Goal: Find specific fact: Find specific page/section

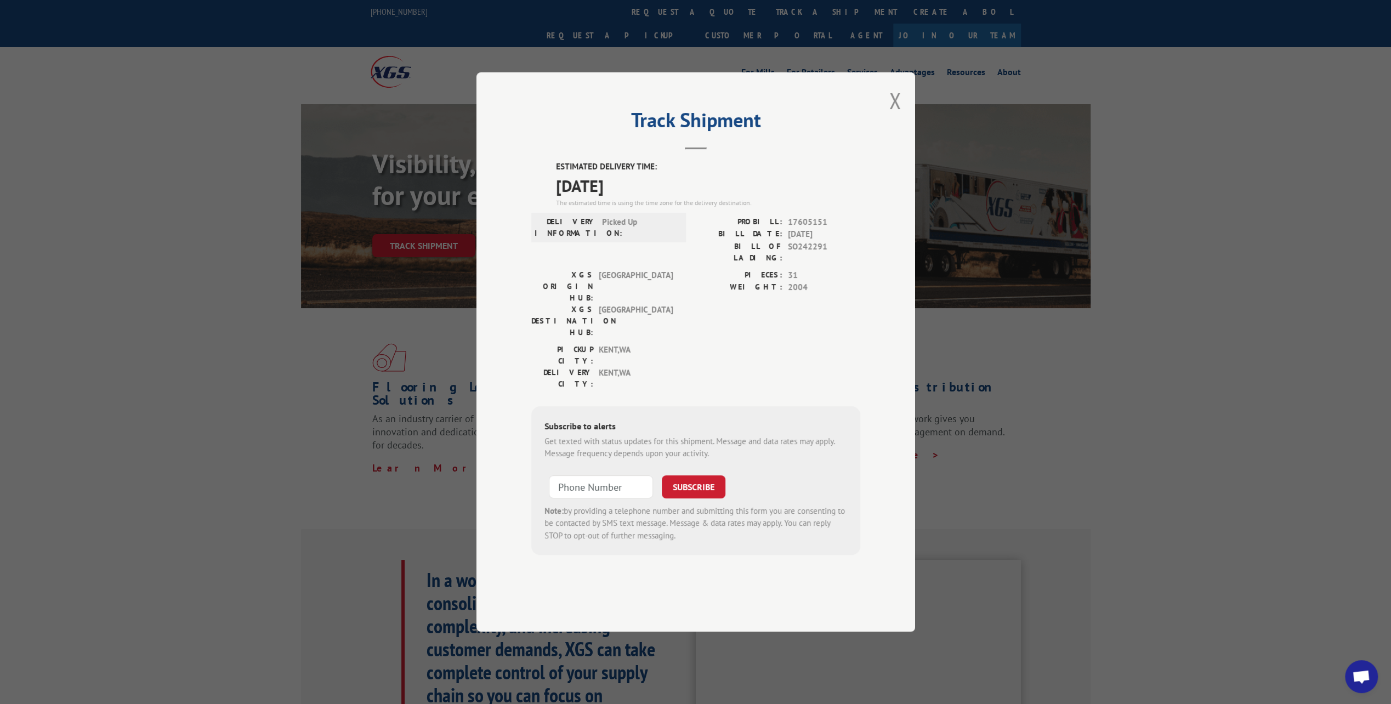
scroll to position [291, 0]
click at [895, 115] on button "Close modal" at bounding box center [896, 100] width 12 height 29
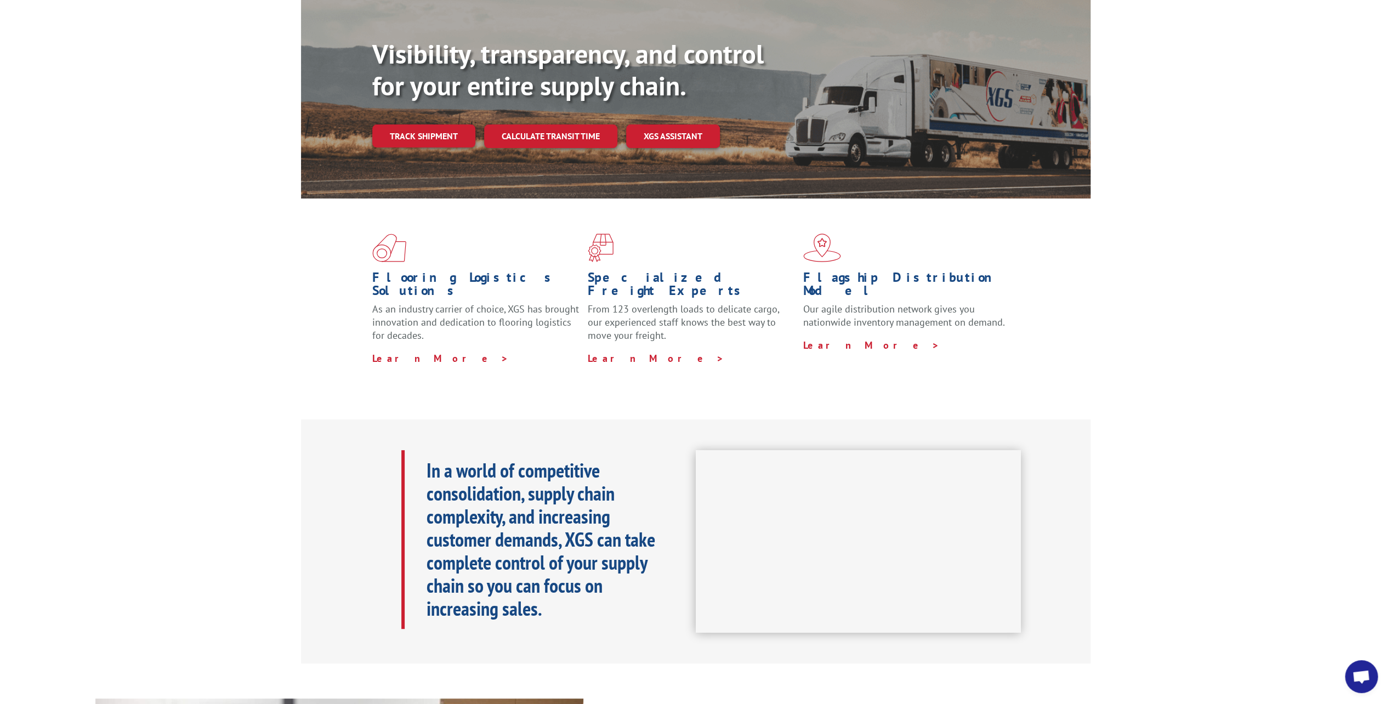
scroll to position [0, 0]
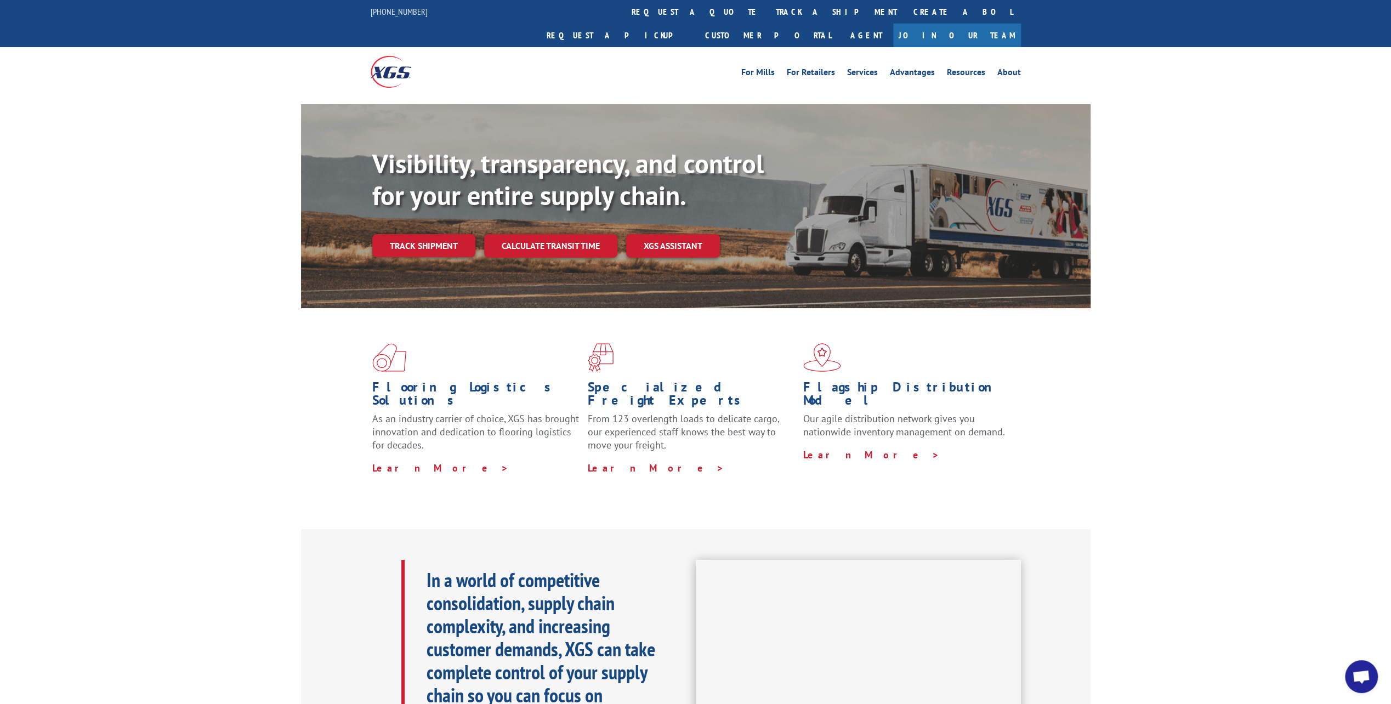
click at [389, 56] on img at bounding box center [391, 71] width 41 height 31
click at [771, 68] on link "For Mills" at bounding box center [758, 74] width 33 height 12
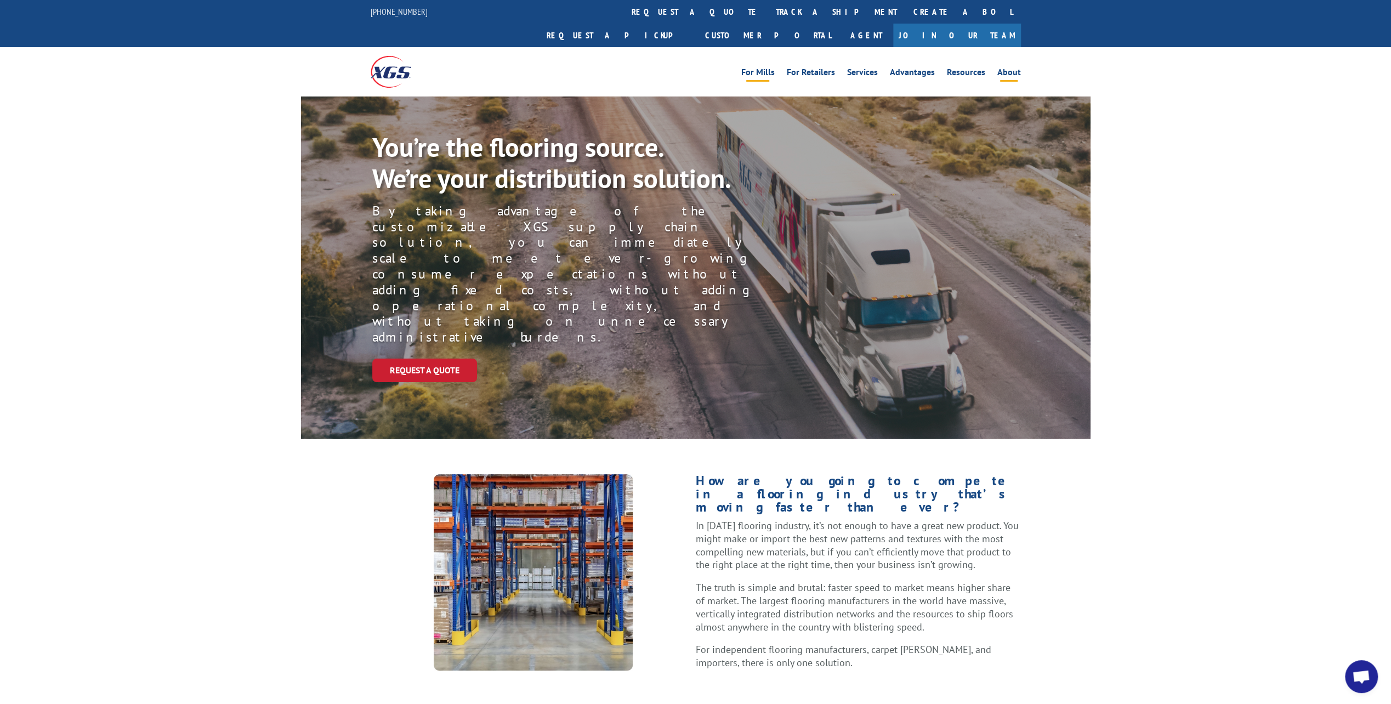
scroll to position [291, 0]
click at [768, 11] on link "track a shipment" at bounding box center [837, 12] width 138 height 24
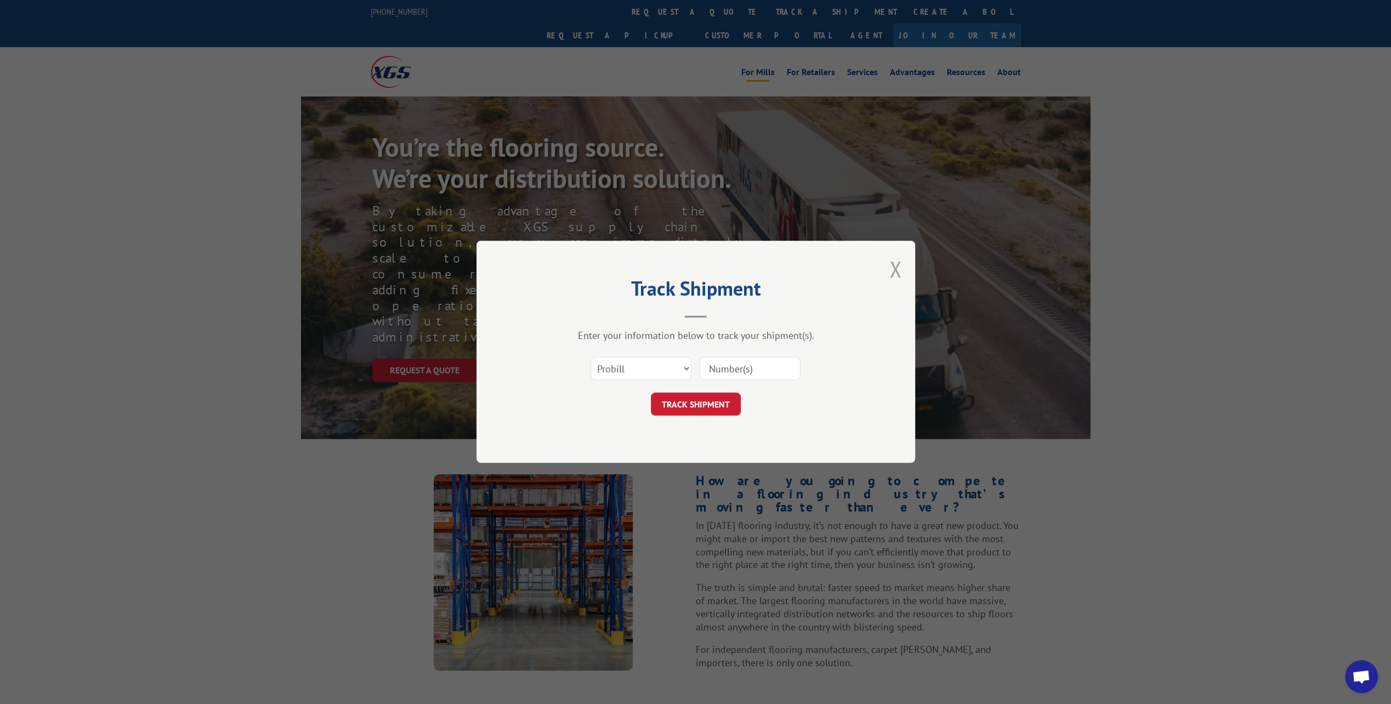
click at [897, 272] on button "Close modal" at bounding box center [896, 268] width 12 height 29
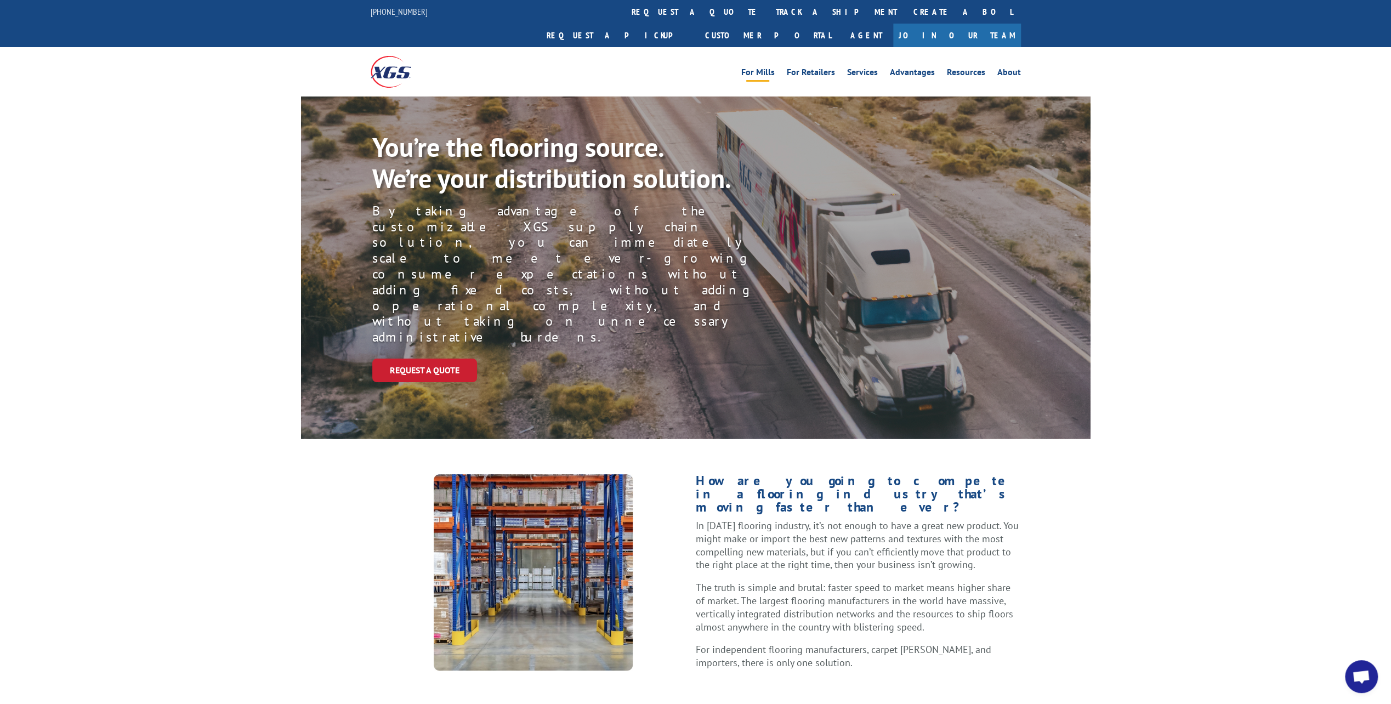
click at [404, 56] on img at bounding box center [391, 71] width 41 height 31
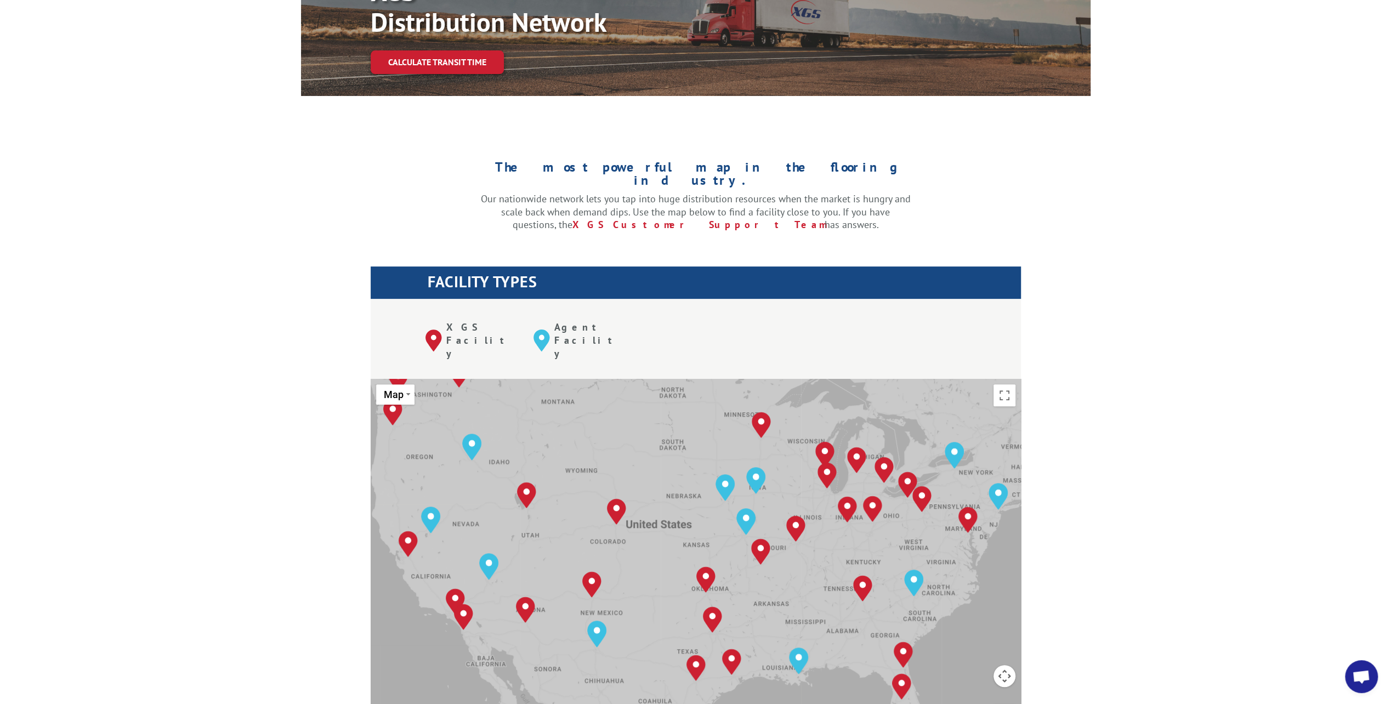
scroll to position [291, 0]
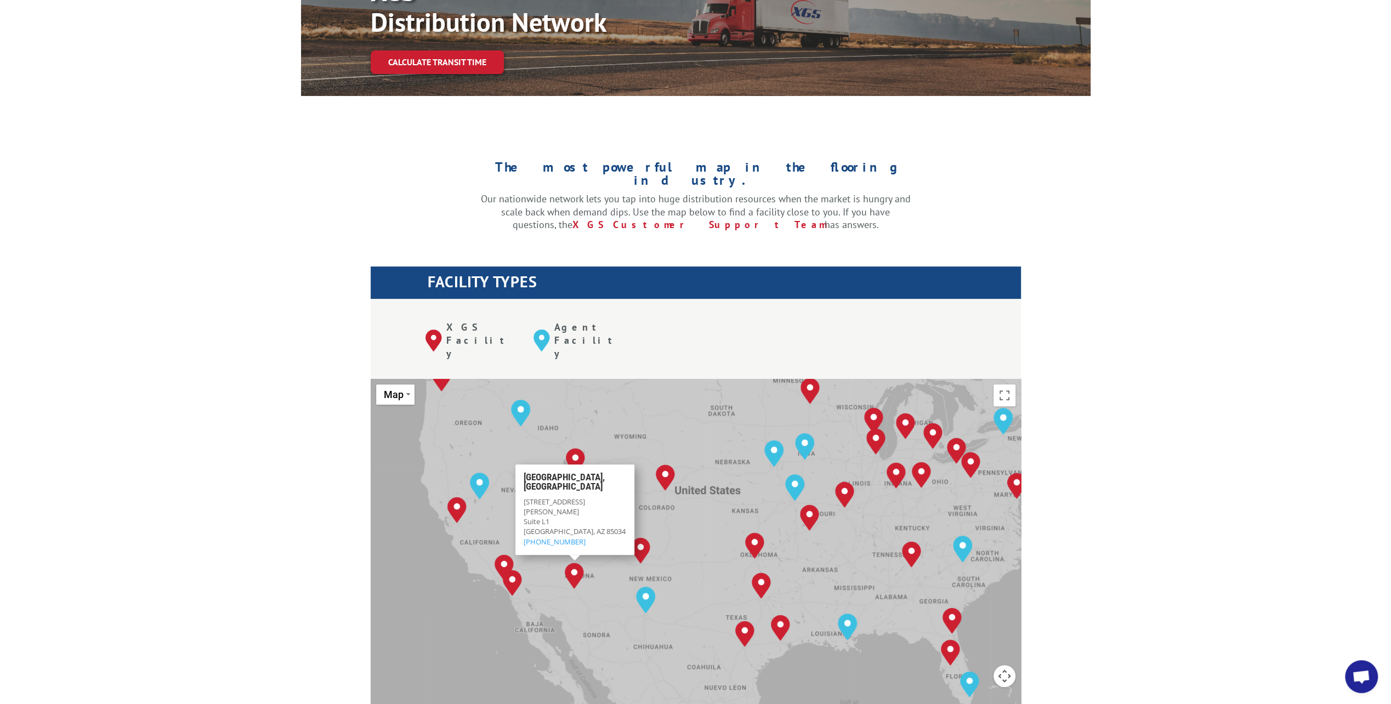
drag, startPoint x: 558, startPoint y: 517, endPoint x: 600, endPoint y: 497, distance: 45.9
click at [602, 497] on div "[GEOGRAPHIC_DATA], [GEOGRAPHIC_DATA] [GEOGRAPHIC_DATA], [GEOGRAPHIC_DATA] [GEOG…" at bounding box center [696, 559] width 650 height 361
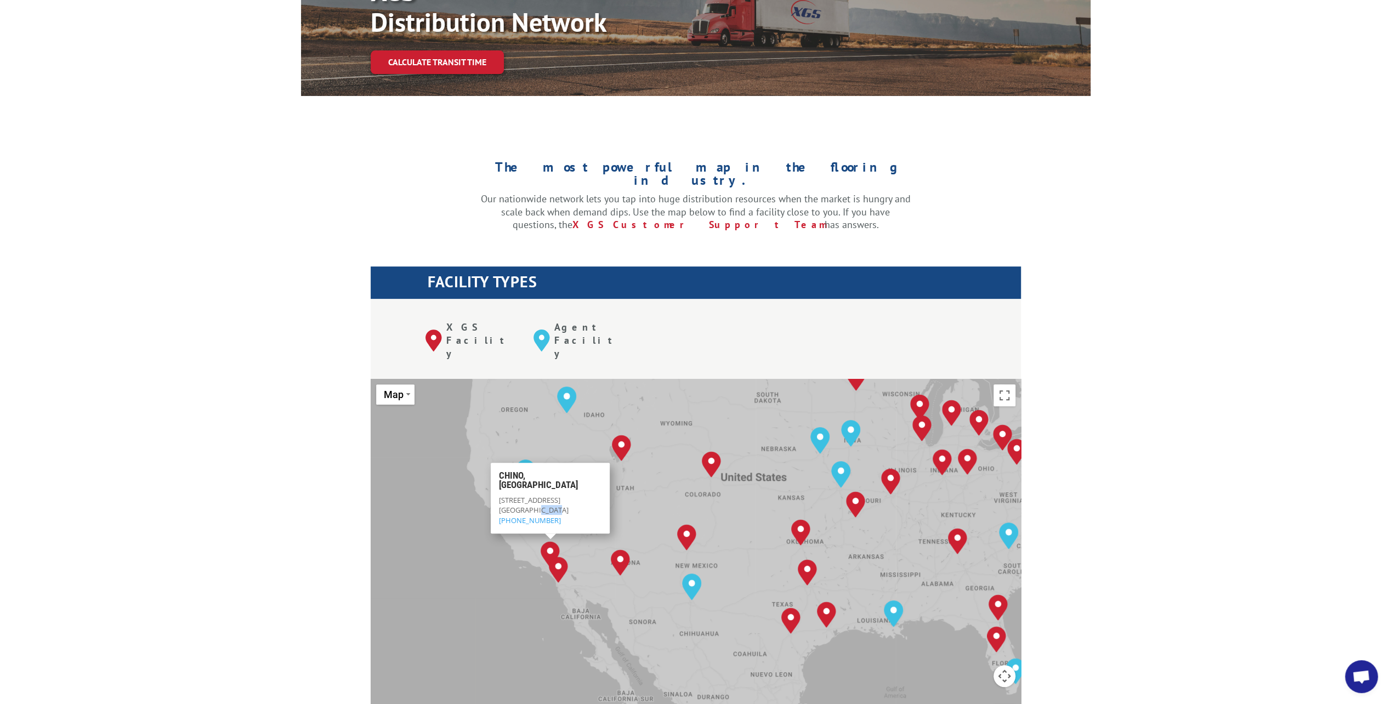
drag, startPoint x: 556, startPoint y: 452, endPoint x: 532, endPoint y: 460, distance: 25.2
click at [532, 495] on p "[STREET_ADDRESS] (714) 523-5420" at bounding box center [550, 510] width 103 height 30
copy span "91710"
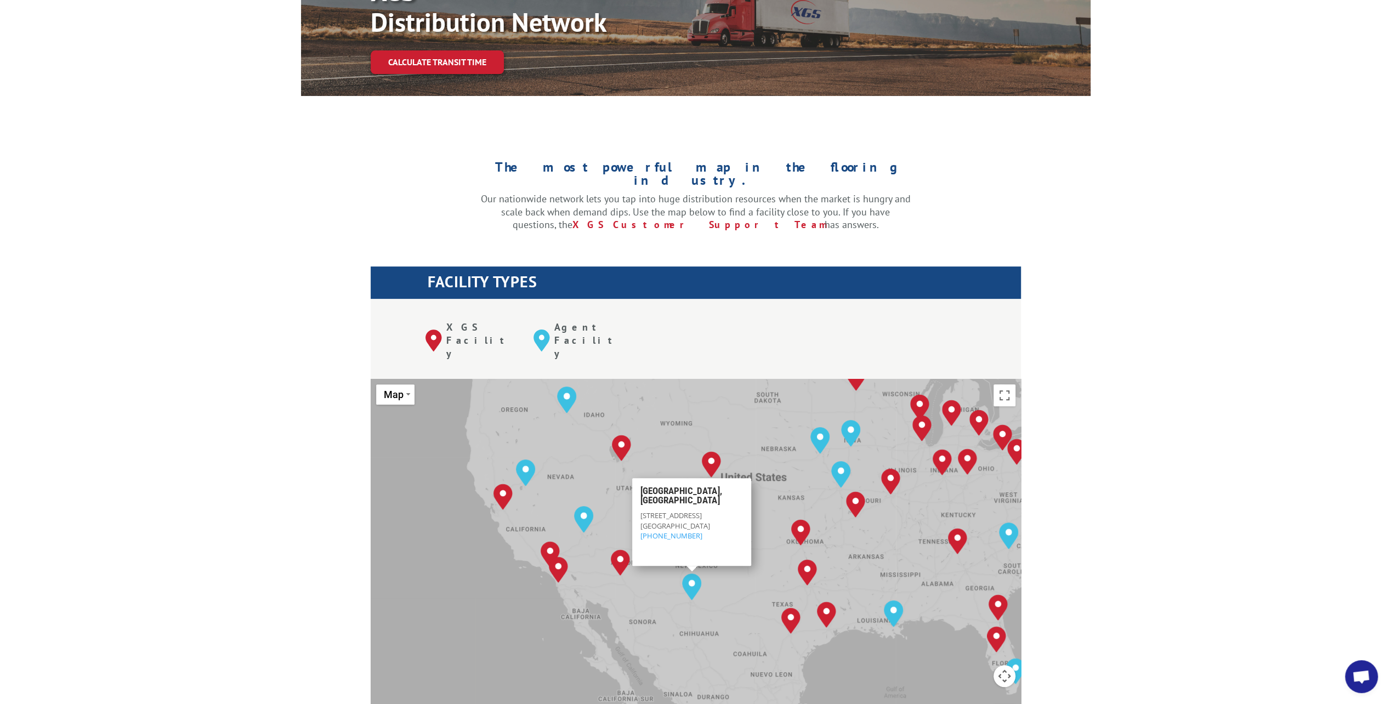
click at [83, 472] on div "The most powerful map in the flooring industry. Our nationwide network lets you…" at bounding box center [695, 650] width 1391 height 1048
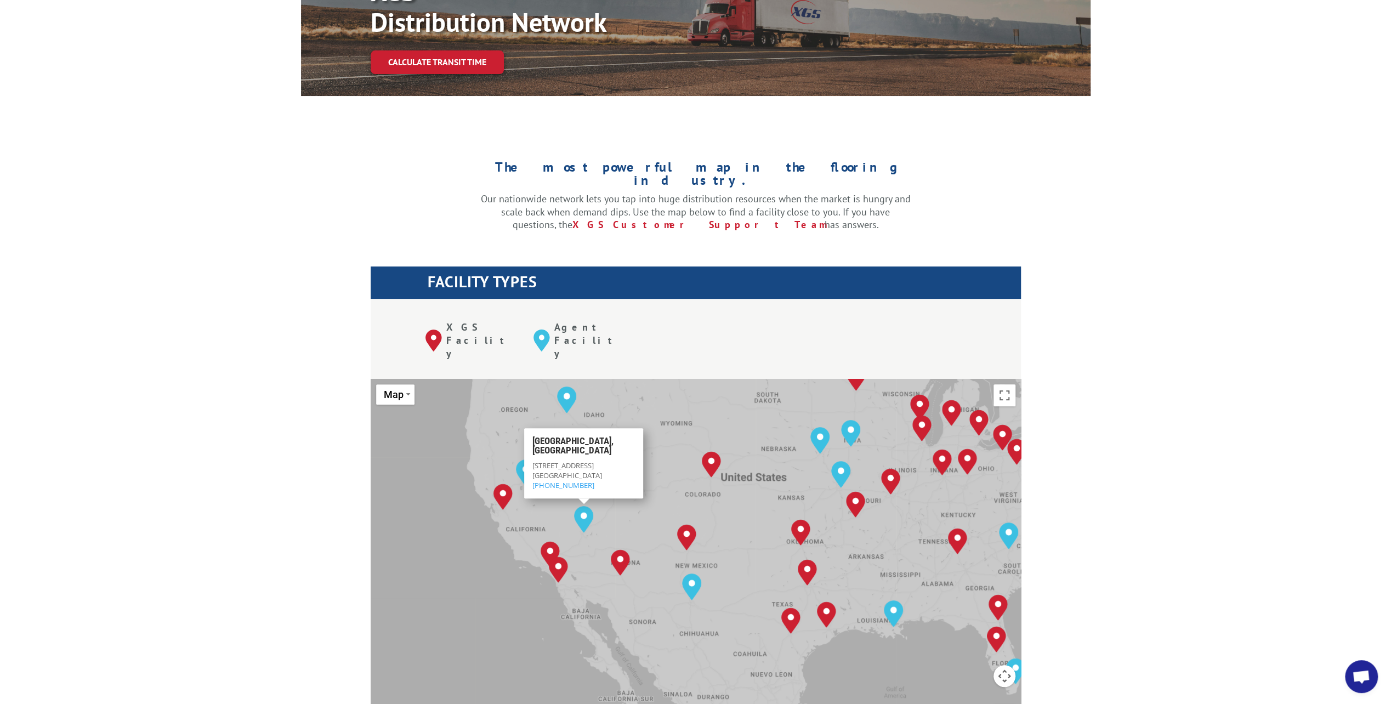
drag, startPoint x: 601, startPoint y: 421, endPoint x: 581, endPoint y: 422, distance: 20.3
click at [581, 460] on div "[STREET_ADDRESS] (844) 947-7447" at bounding box center [584, 475] width 103 height 30
copy span "89115"
click at [267, 446] on div "The most powerful map in the flooring industry. Our nationwide network lets you…" at bounding box center [695, 650] width 1391 height 1048
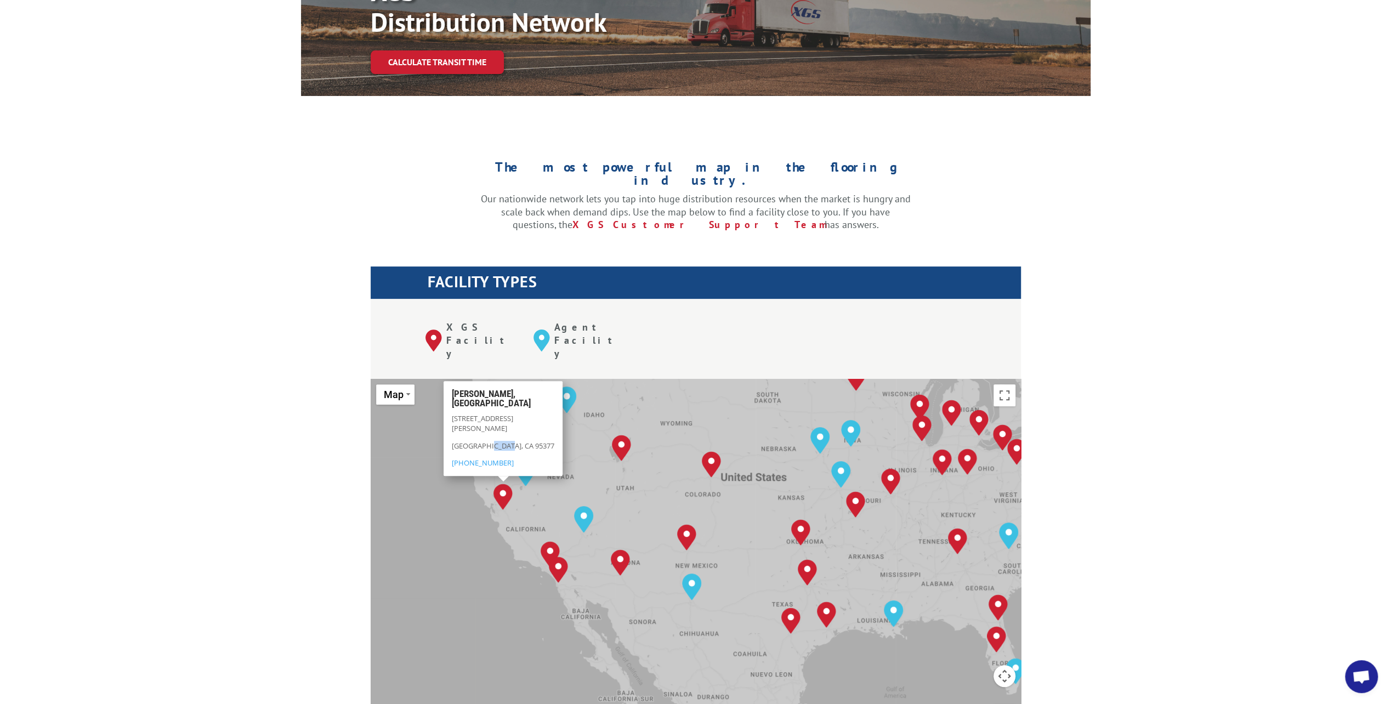
drag, startPoint x: 503, startPoint y: 389, endPoint x: 484, endPoint y: 390, distance: 19.8
click at [484, 440] on p "[GEOGRAPHIC_DATA], CA 95377" at bounding box center [503, 448] width 103 height 17
copy p "95377"
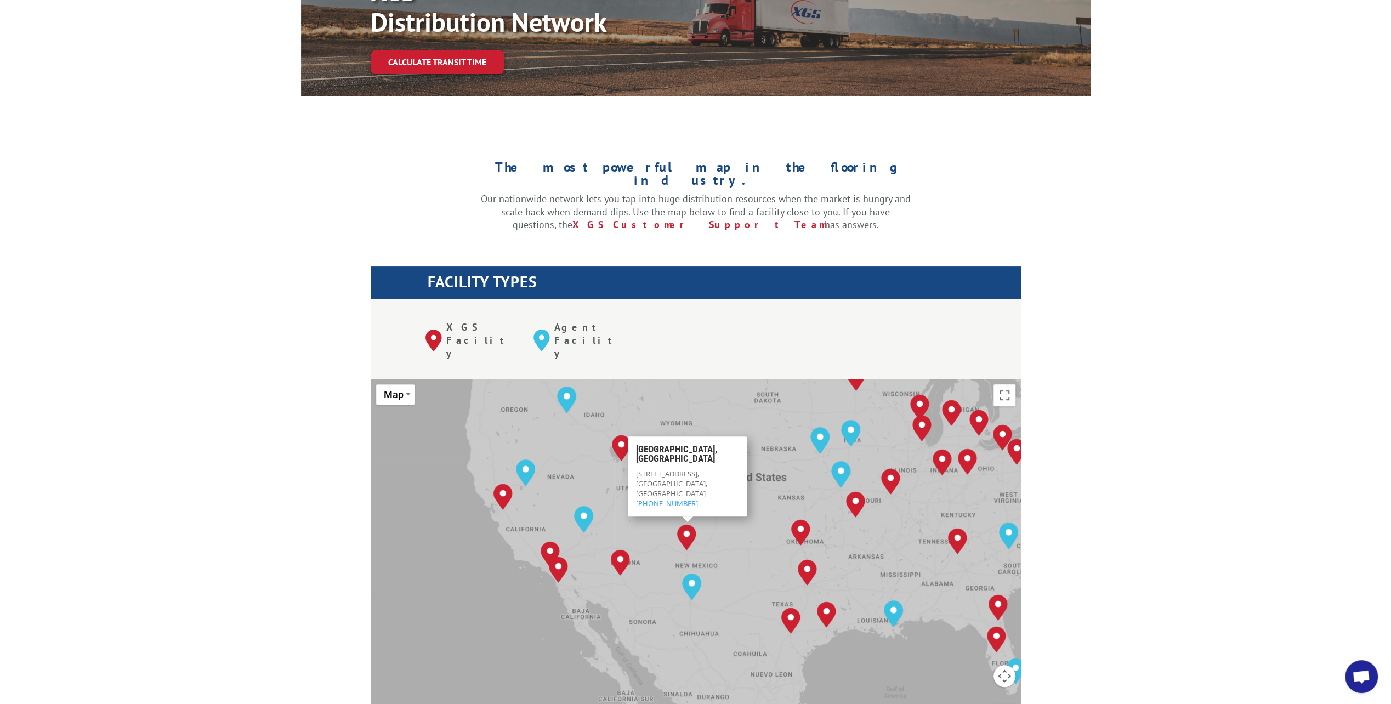
click at [279, 466] on div "The most powerful map in the flooring industry. Our nationwide network lets you…" at bounding box center [695, 650] width 1391 height 1048
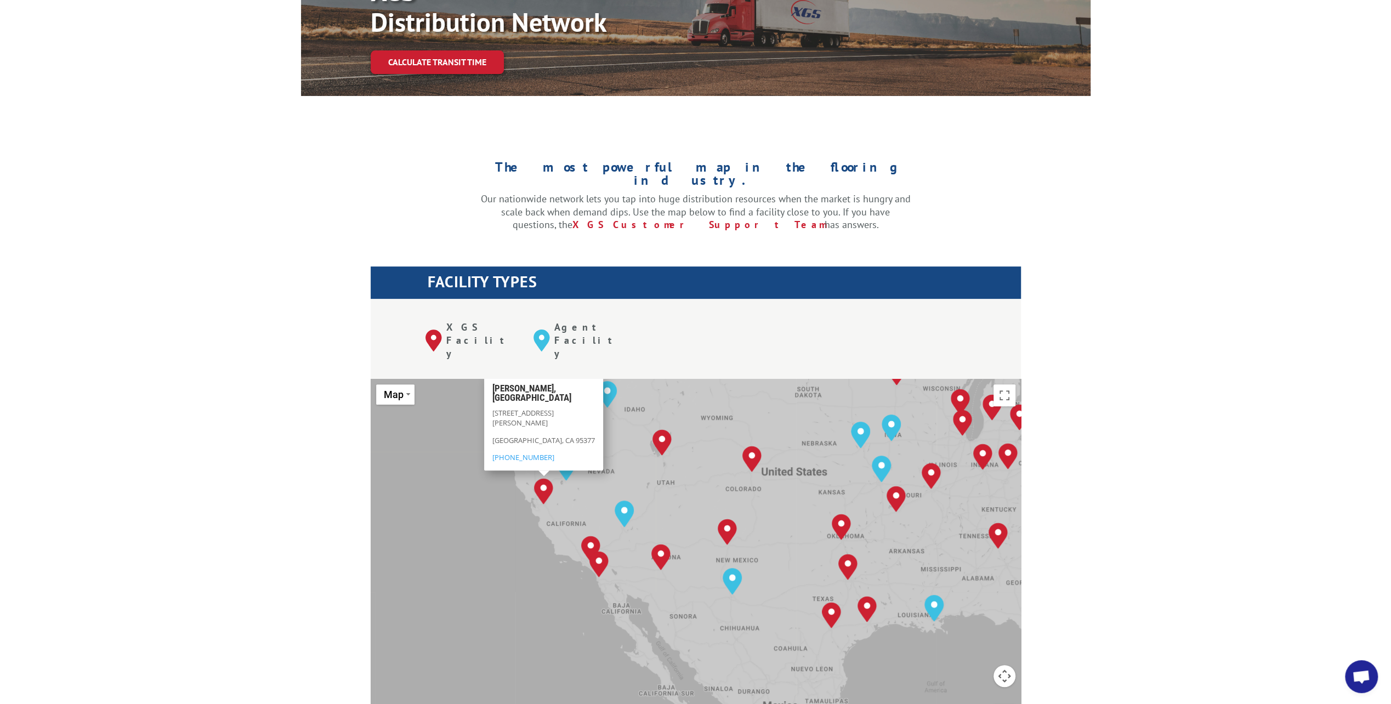
drag, startPoint x: 509, startPoint y: 442, endPoint x: 550, endPoint y: 437, distance: 41.0
click at [550, 478] on img "Tracy, CA" at bounding box center [543, 491] width 19 height 26
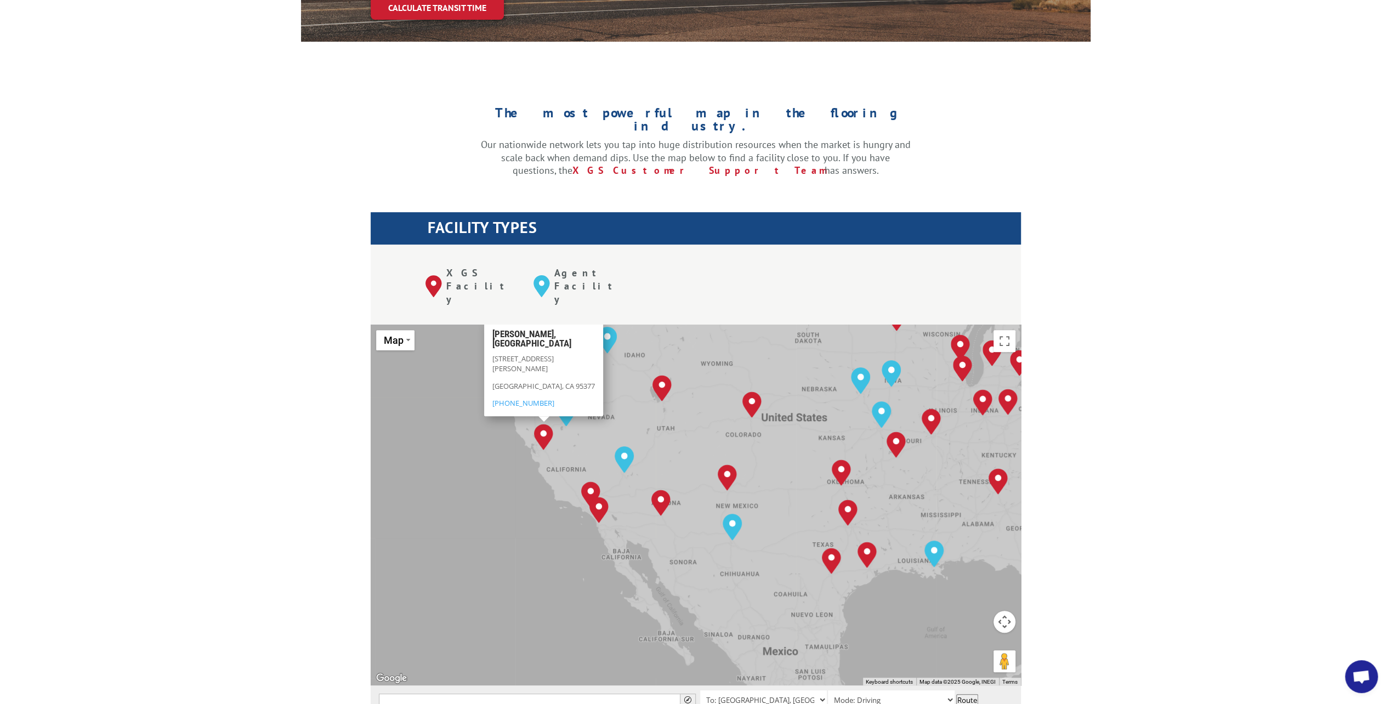
scroll to position [165, 0]
